Goal: Task Accomplishment & Management: Complete application form

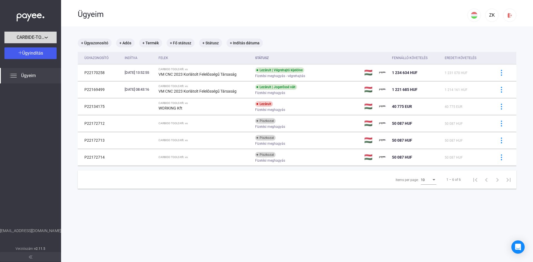
click at [36, 36] on span "CARBIDE-TOOLS Kft." at bounding box center [31, 37] width 28 height 7
click at [37, 73] on div at bounding box center [266, 131] width 533 height 262
click at [32, 54] on span "Ügyindítás" at bounding box center [32, 53] width 21 height 5
